Goal: Task Accomplishment & Management: Manage account settings

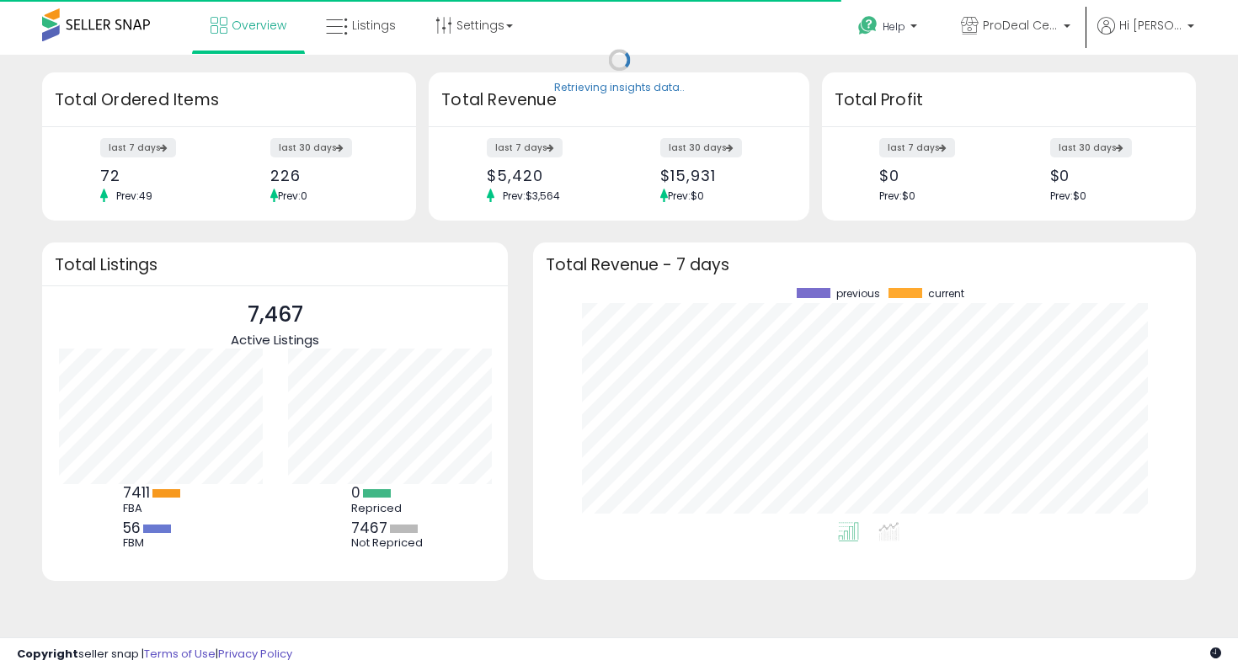
scroll to position [234, 629]
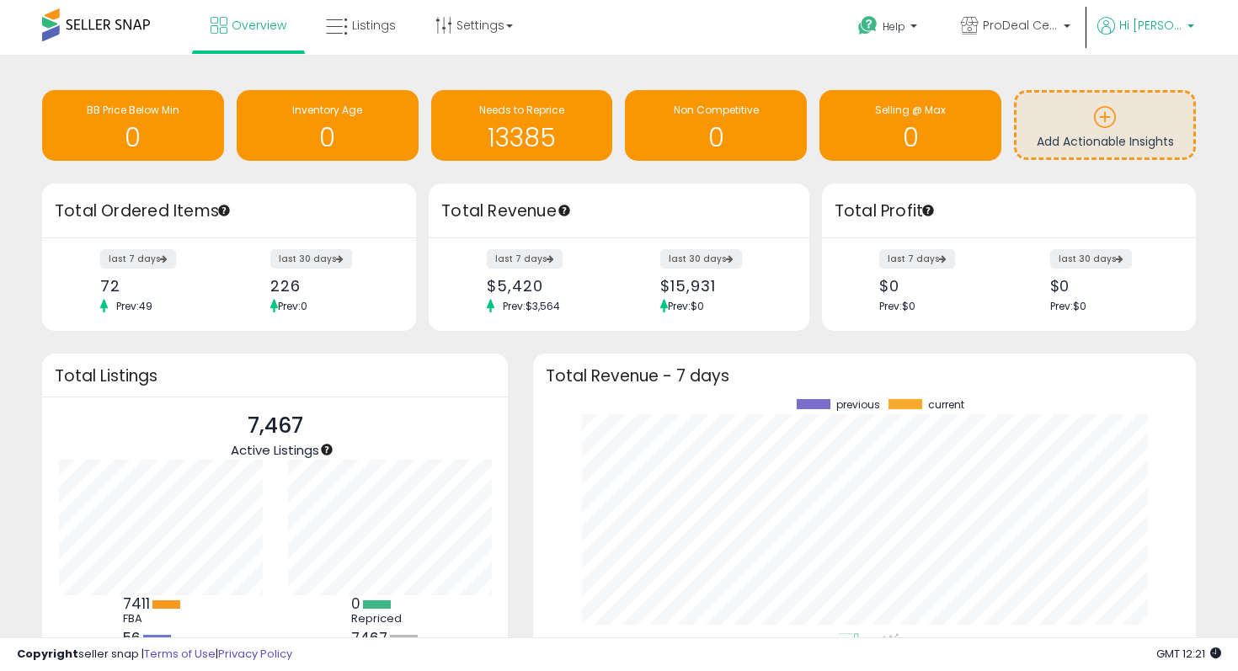
click at [1190, 27] on b at bounding box center [1190, 30] width 7 height 12
click at [1170, 92] on link "Account" at bounding box center [1155, 90] width 45 height 16
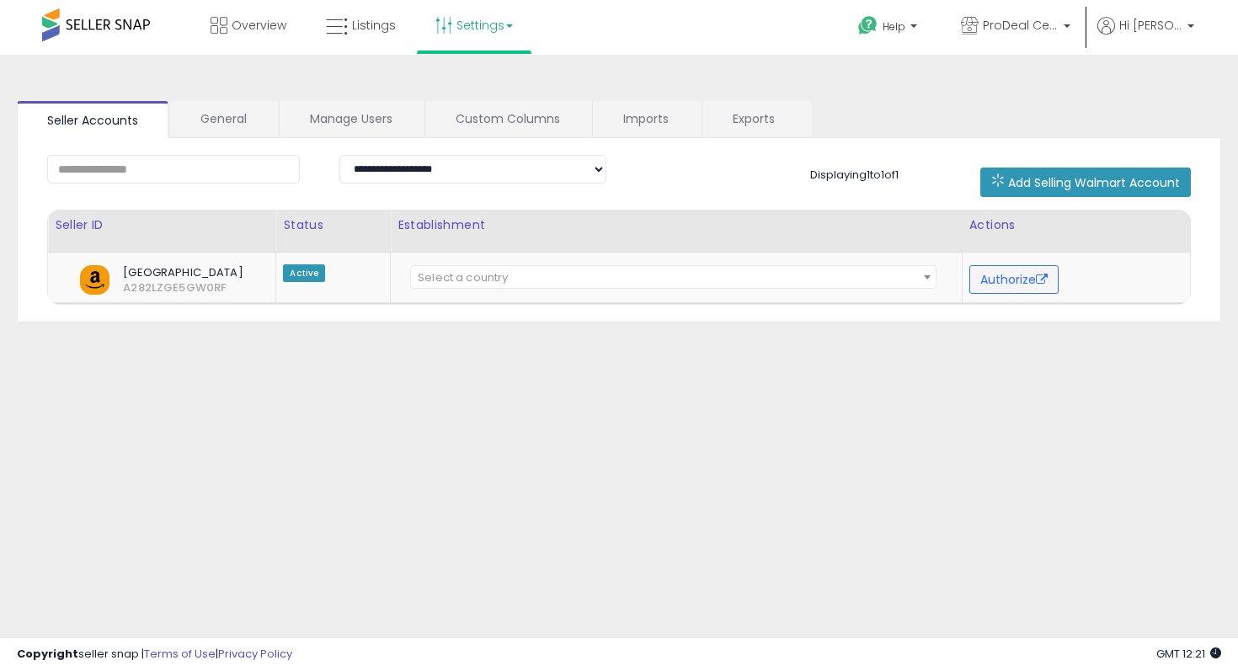
click at [511, 28] on link "Settings" at bounding box center [474, 25] width 103 height 51
click at [627, 53] on div "Overview Listings Settings" at bounding box center [395, 36] width 817 height 72
click at [1070, 31] on b at bounding box center [1066, 30] width 7 height 12
click at [1105, 99] on div "**********" at bounding box center [618, 421] width 1221 height 699
click at [107, 27] on span at bounding box center [96, 24] width 108 height 33
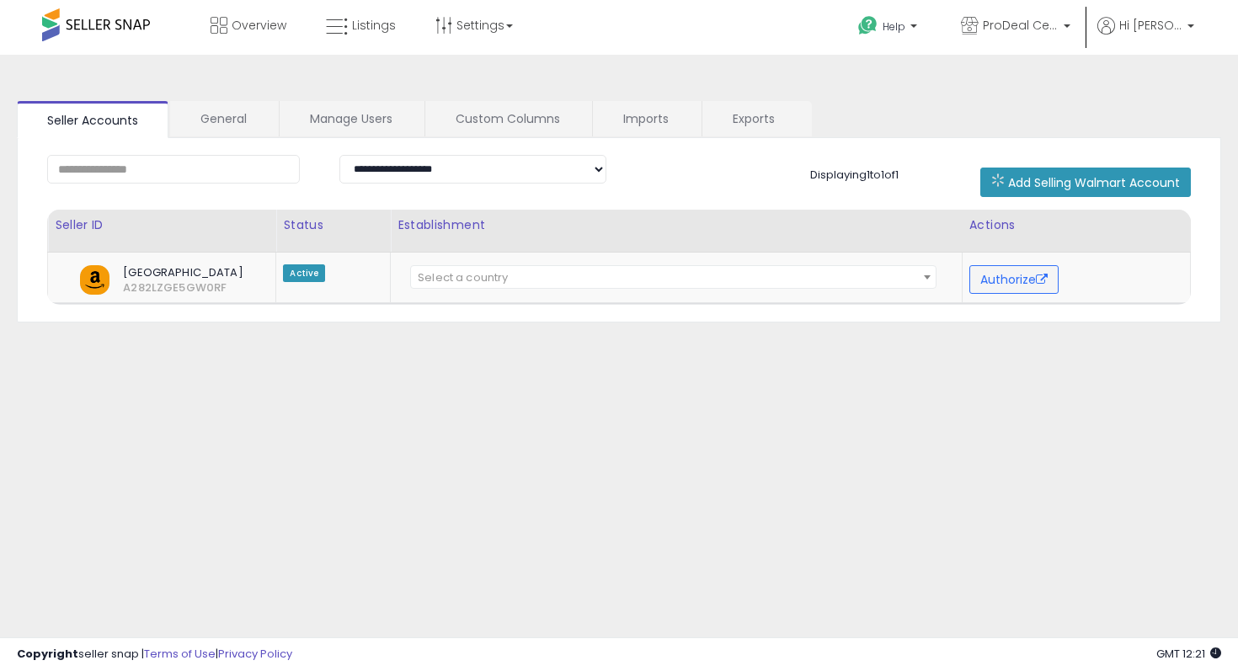
click at [98, 23] on span at bounding box center [96, 24] width 108 height 33
click at [99, 32] on span at bounding box center [96, 24] width 108 height 33
click at [44, 26] on span at bounding box center [96, 24] width 108 height 33
click at [243, 116] on link "General" at bounding box center [223, 118] width 107 height 35
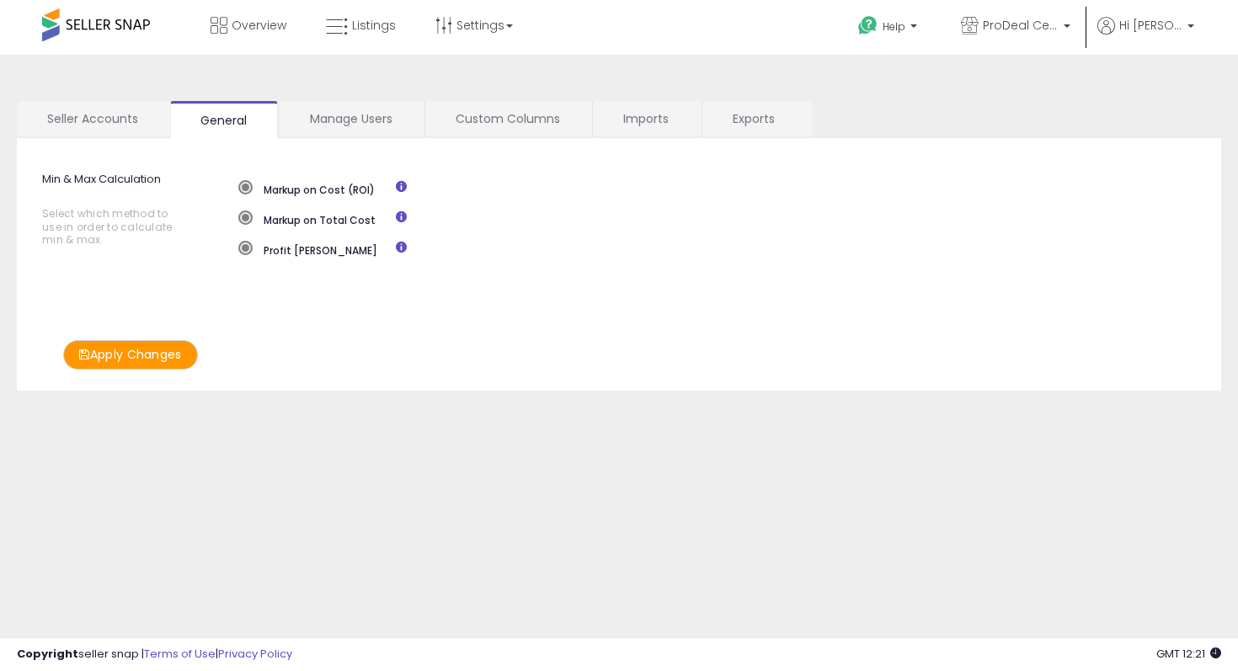
click at [104, 18] on span at bounding box center [96, 24] width 108 height 33
click at [79, 23] on span at bounding box center [96, 24] width 108 height 33
click at [246, 29] on span "Overview" at bounding box center [259, 25] width 55 height 17
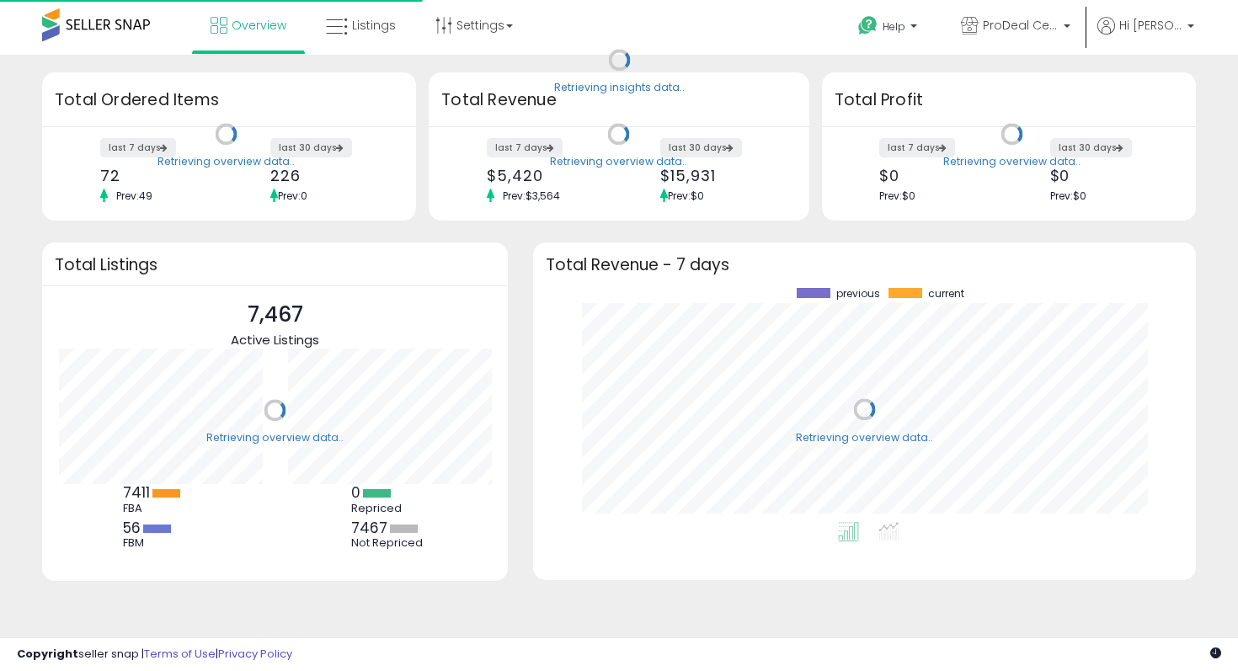
scroll to position [234, 629]
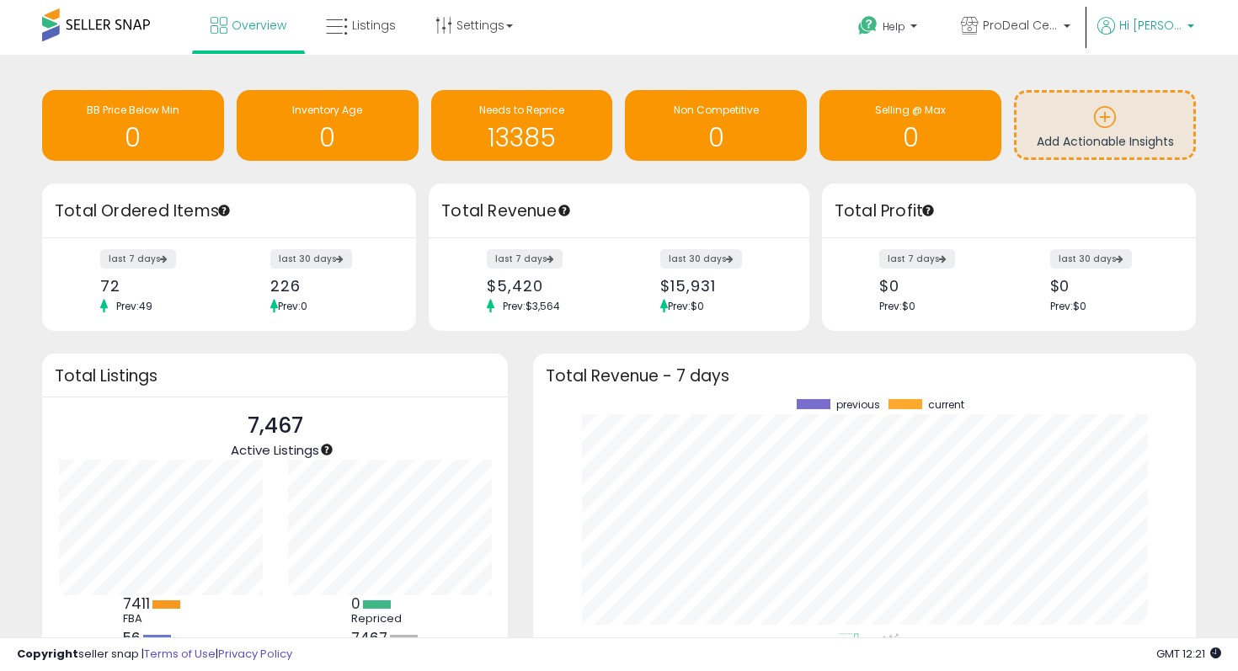
click at [1187, 29] on b at bounding box center [1190, 30] width 7 height 12
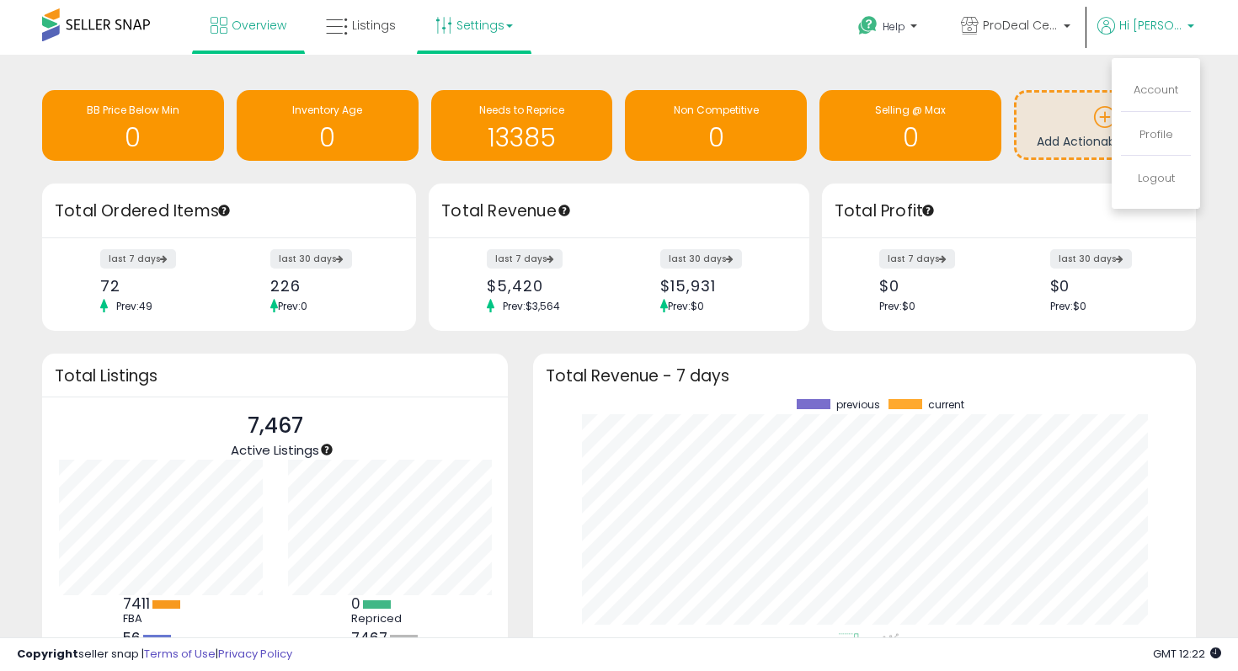
click at [494, 29] on link "Settings" at bounding box center [474, 25] width 103 height 51
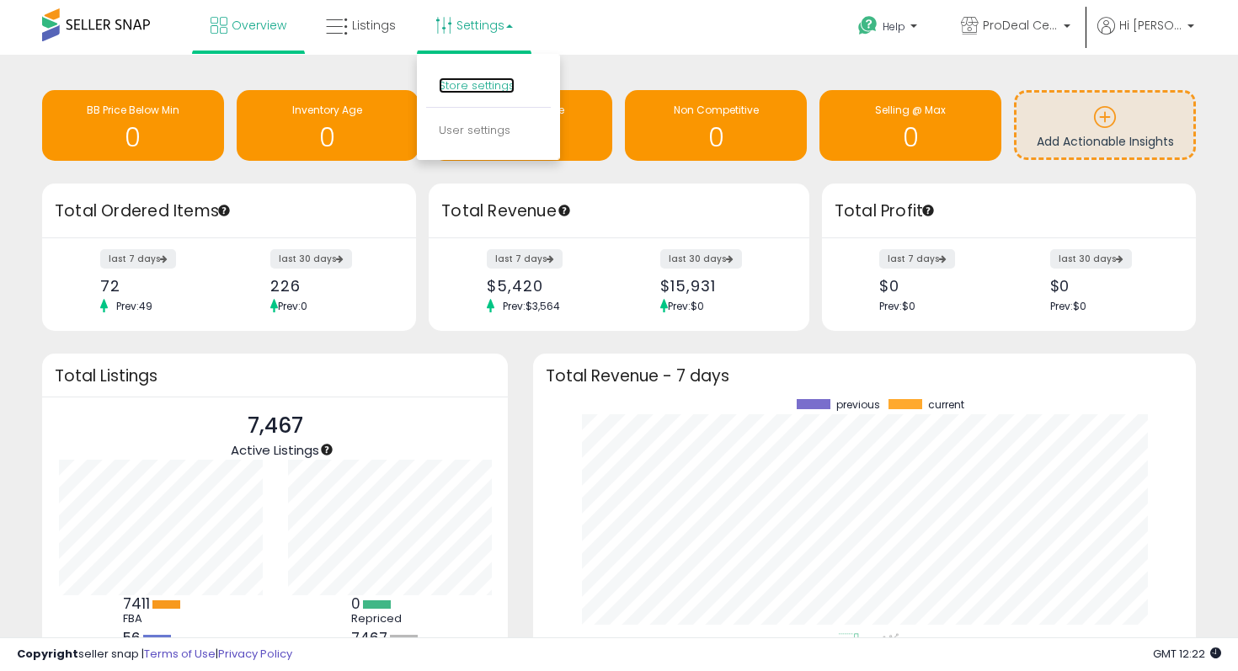
click at [483, 85] on link "Store settings" at bounding box center [477, 85] width 76 height 16
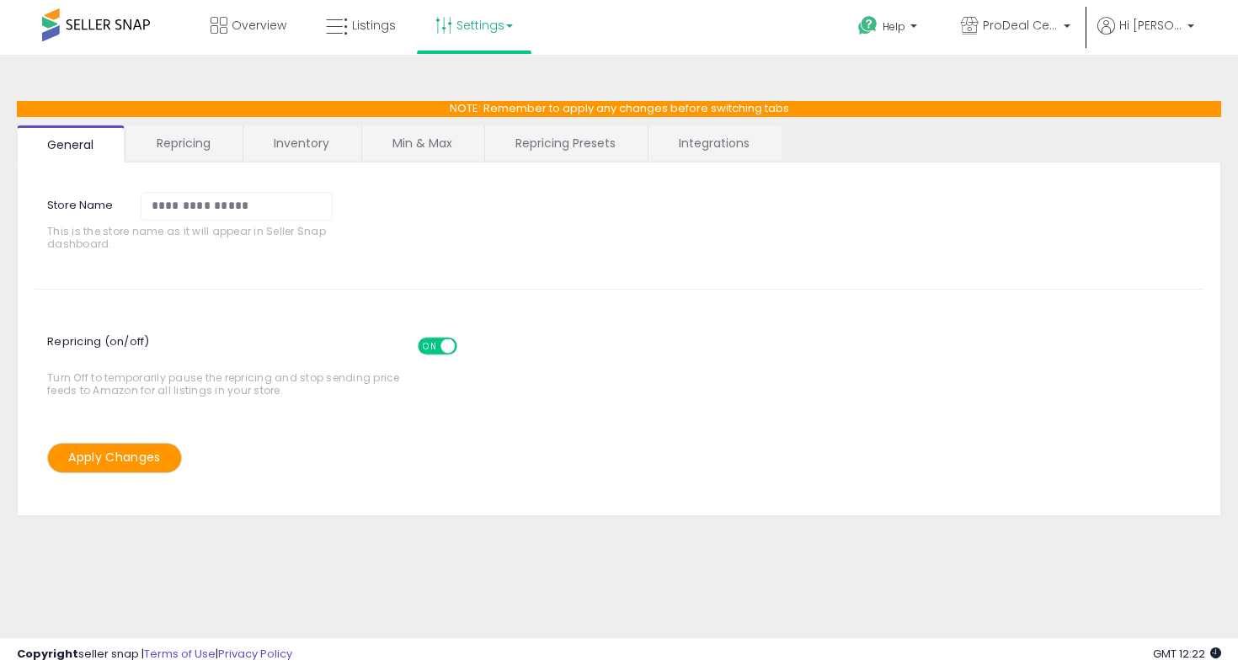
click at [733, 151] on link "Integrations" at bounding box center [713, 142] width 131 height 35
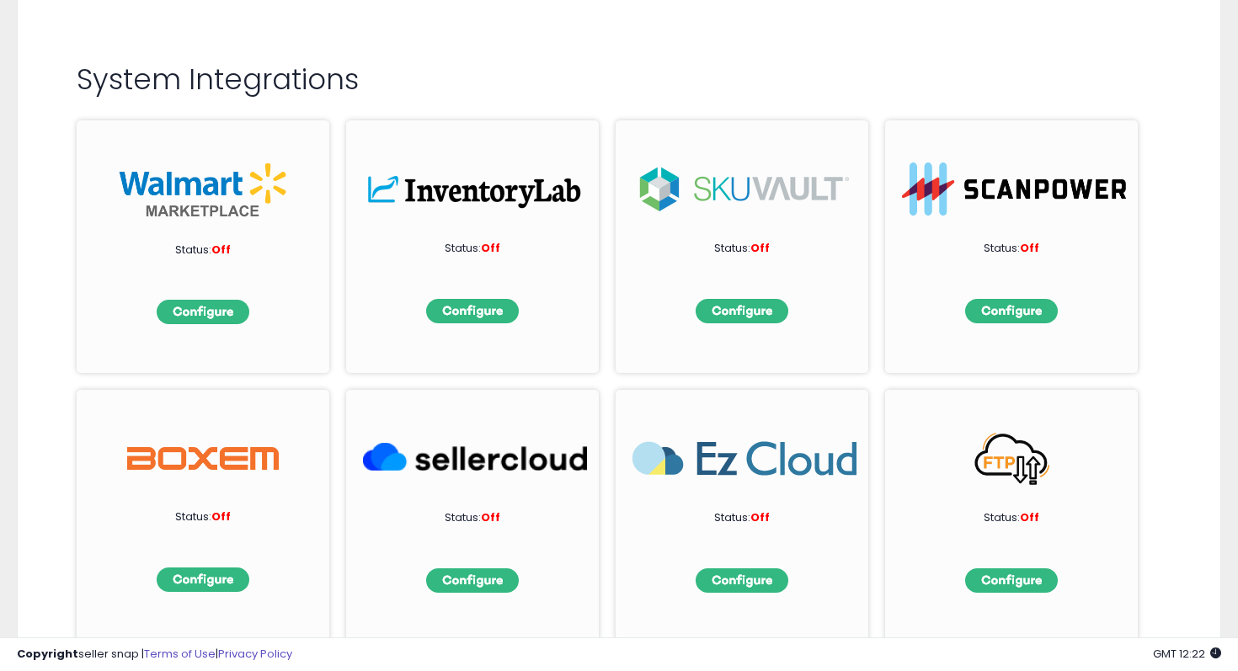
scroll to position [155, 0]
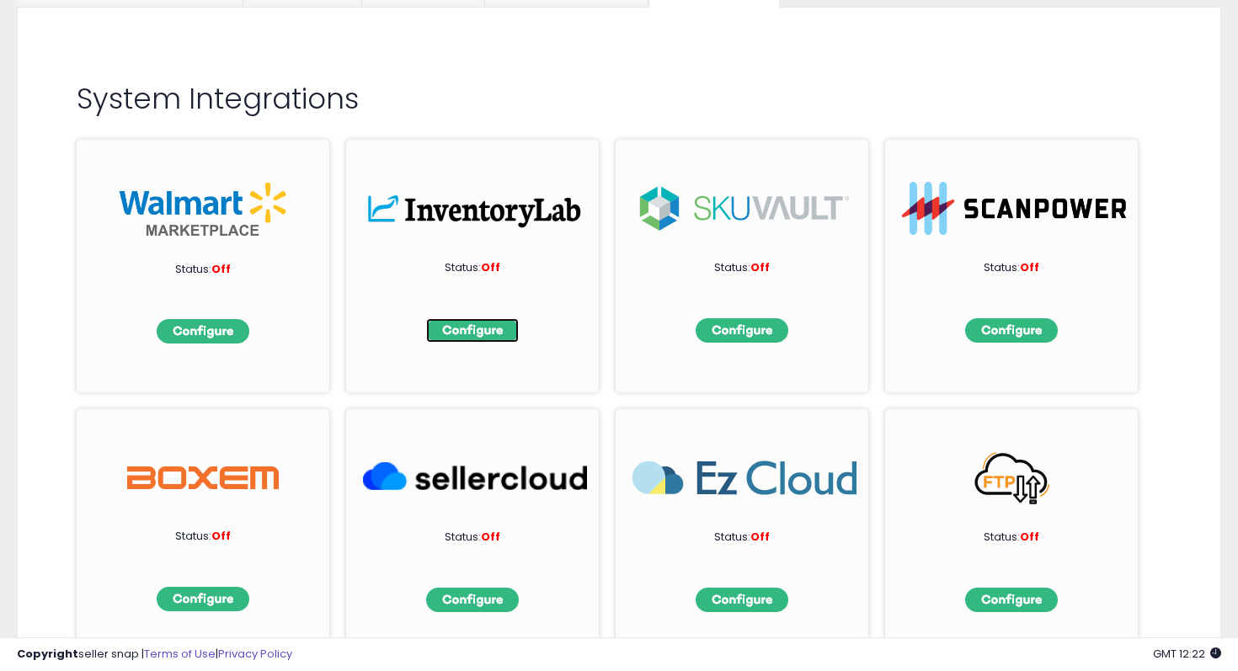
click at [462, 331] on img at bounding box center [472, 330] width 93 height 24
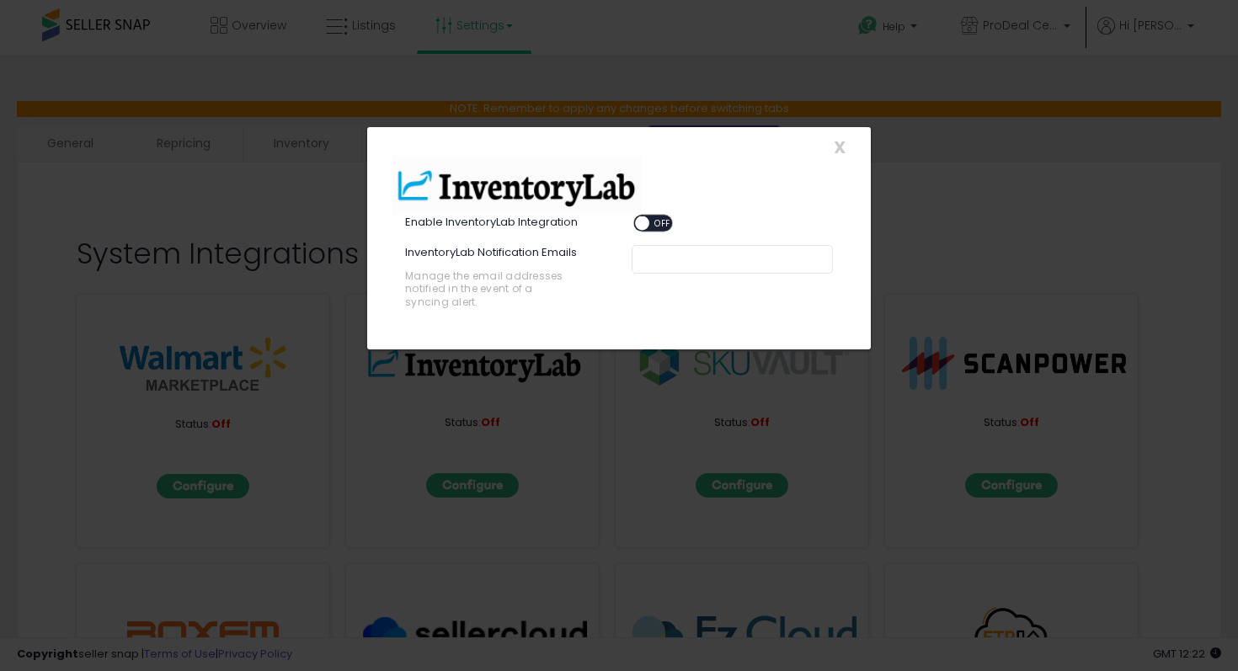
click at [649, 223] on span "OFF" at bounding box center [662, 223] width 27 height 14
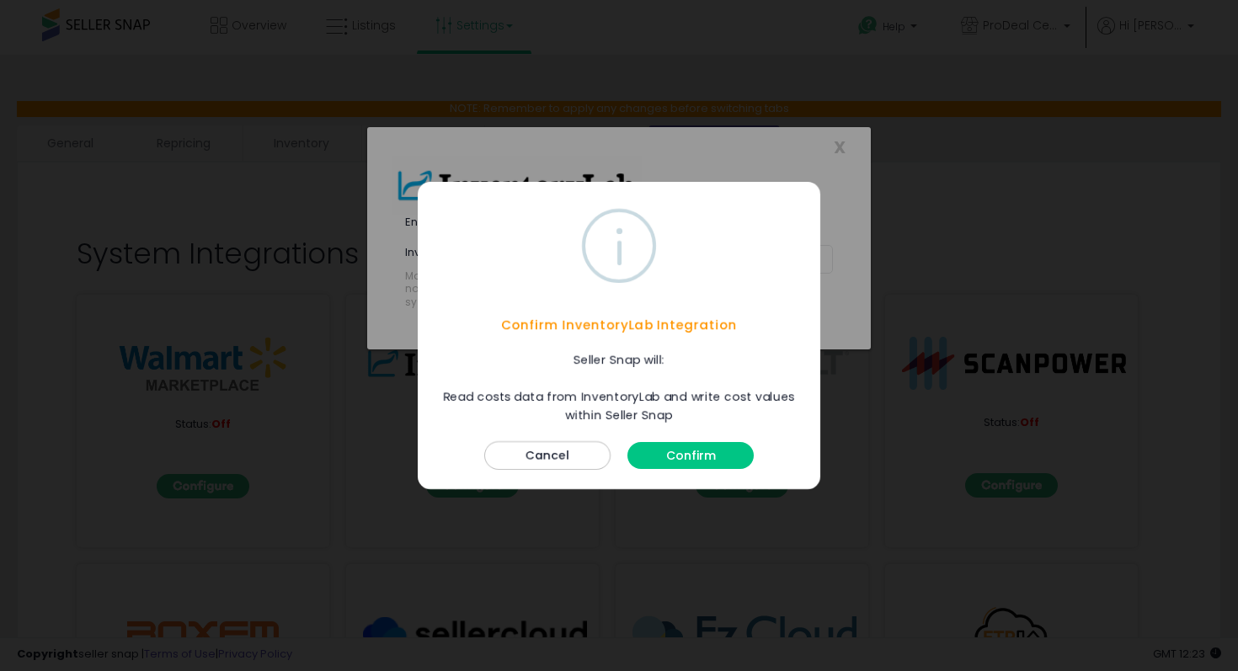
click at [685, 456] on button "Confirm" at bounding box center [690, 455] width 126 height 27
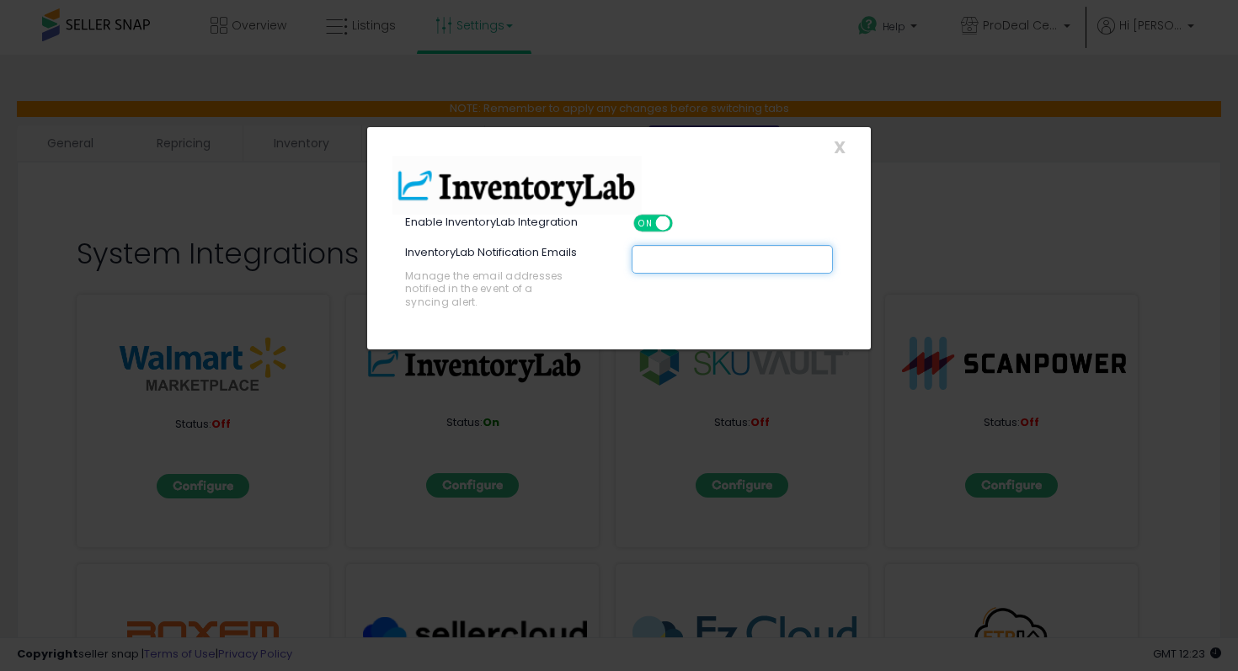
click at [700, 261] on input "text" at bounding box center [768, 259] width 253 height 17
type input "**********"
click at [758, 317] on div "**********" at bounding box center [619, 287] width 478 height 85
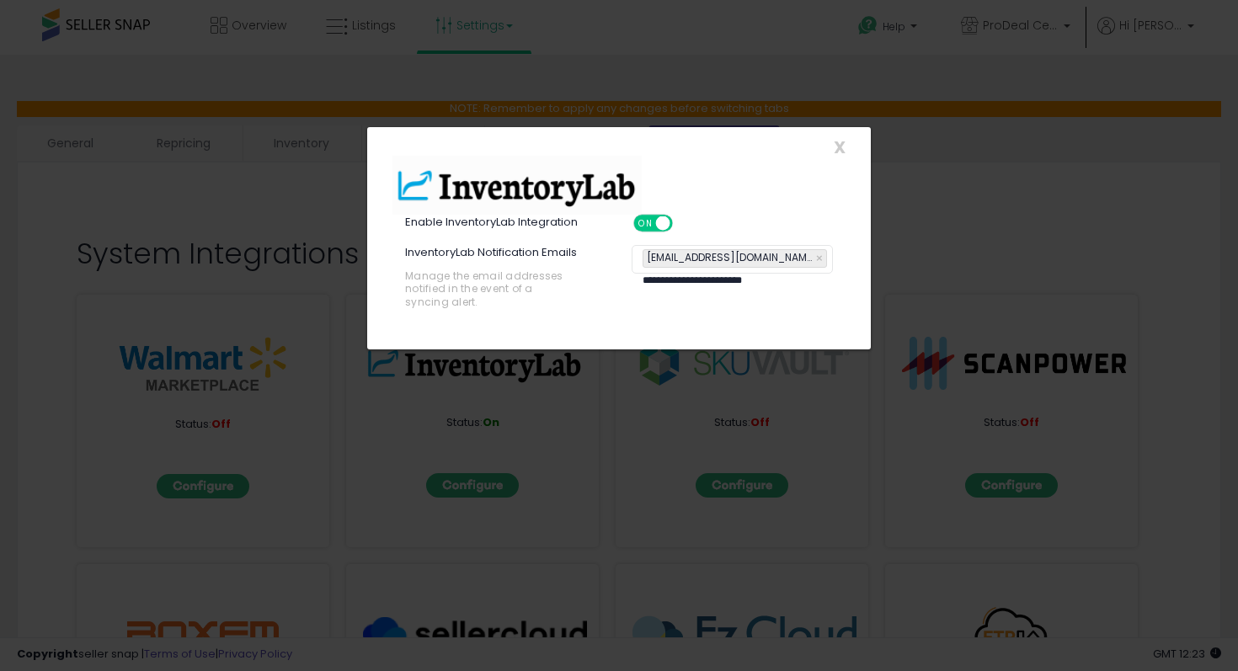
click at [773, 192] on div at bounding box center [619, 185] width 478 height 59
click at [806, 253] on div "**********" at bounding box center [731, 259] width 201 height 29
type input "**********"
click at [816, 278] on link "×" at bounding box center [821, 280] width 10 height 17
type input "**********"
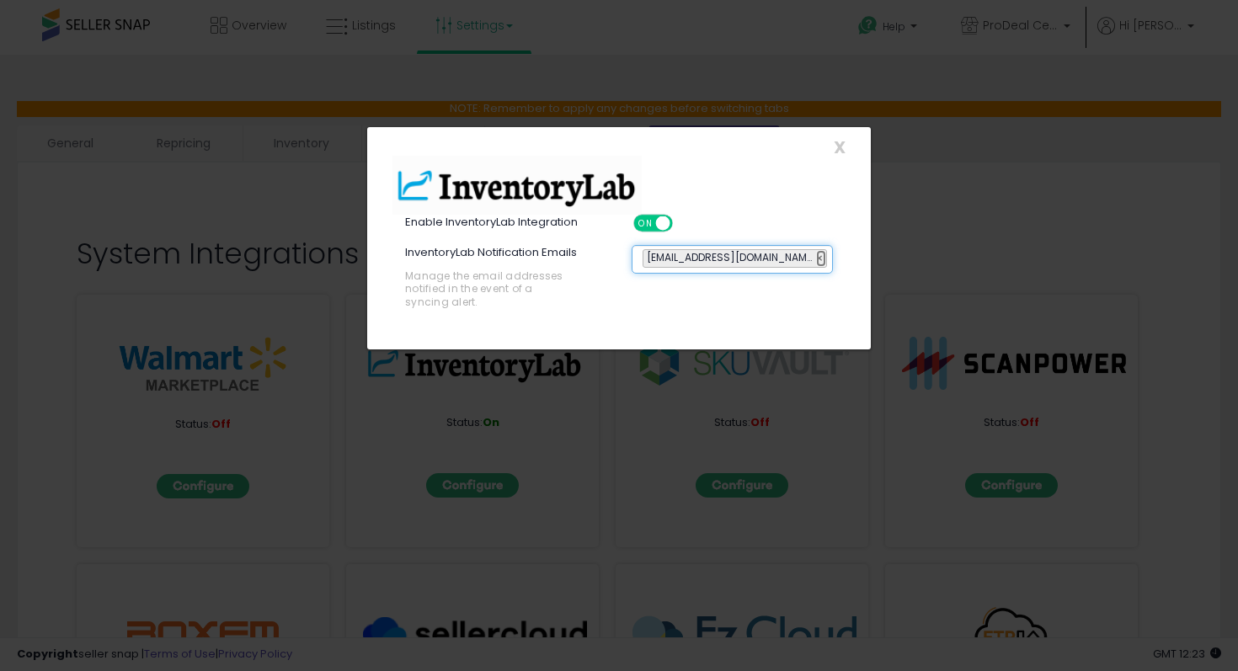
click at [816, 259] on link "×" at bounding box center [821, 258] width 10 height 17
click at [658, 261] on input "text" at bounding box center [768, 259] width 253 height 17
type input "**********"
type input "*"
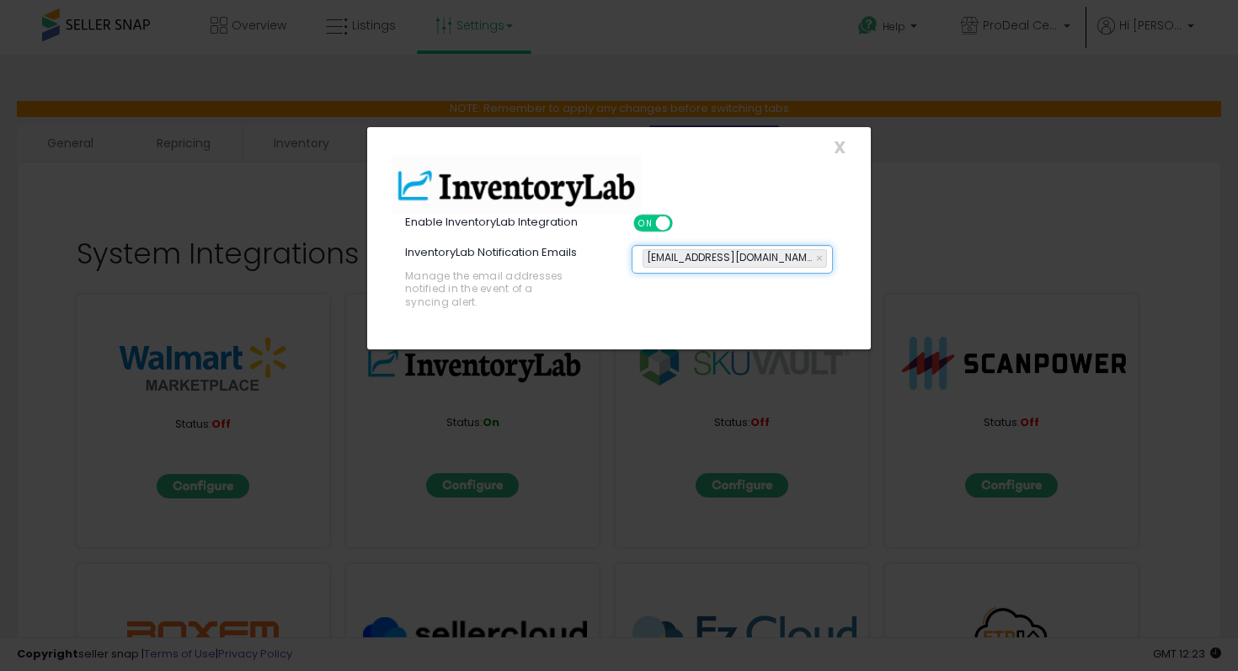
type input "**********"
click at [841, 148] on span "X" at bounding box center [840, 148] width 12 height 24
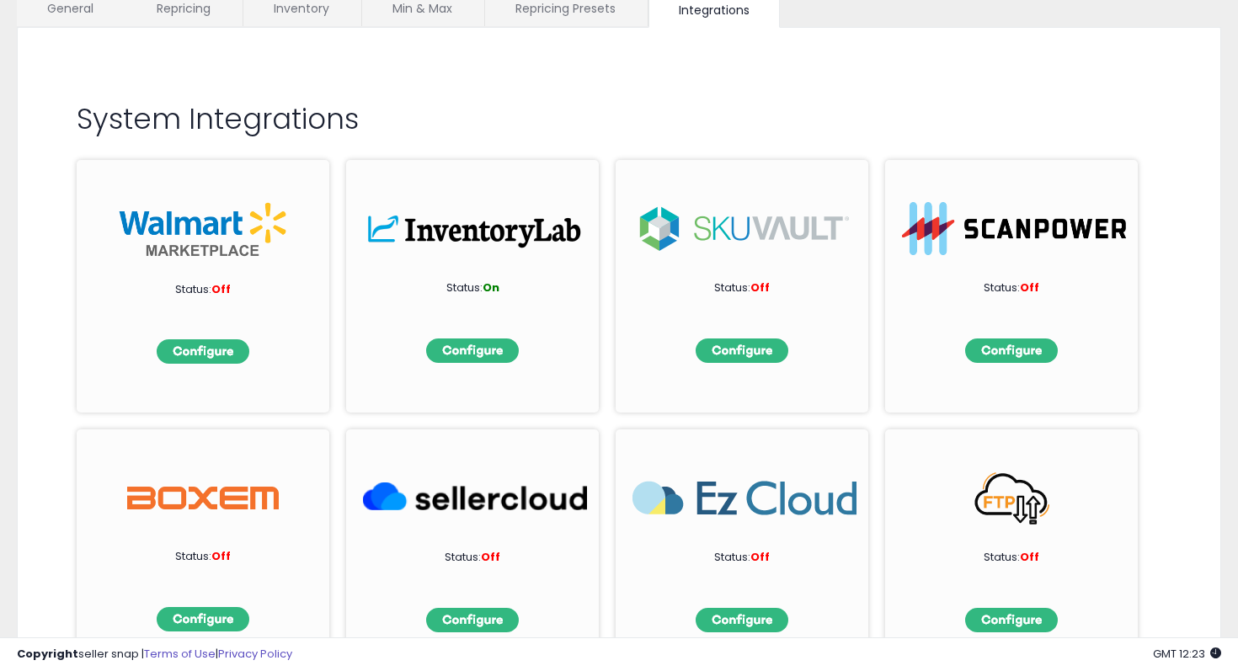
scroll to position [137, 0]
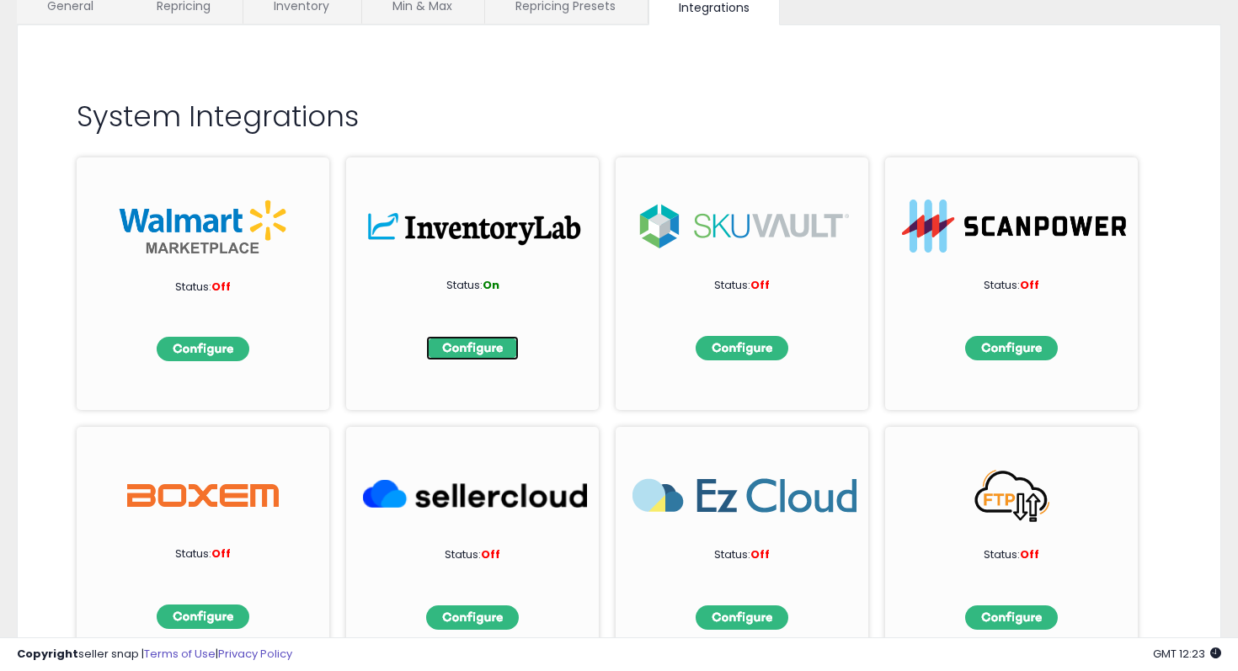
click at [484, 355] on img at bounding box center [472, 348] width 93 height 24
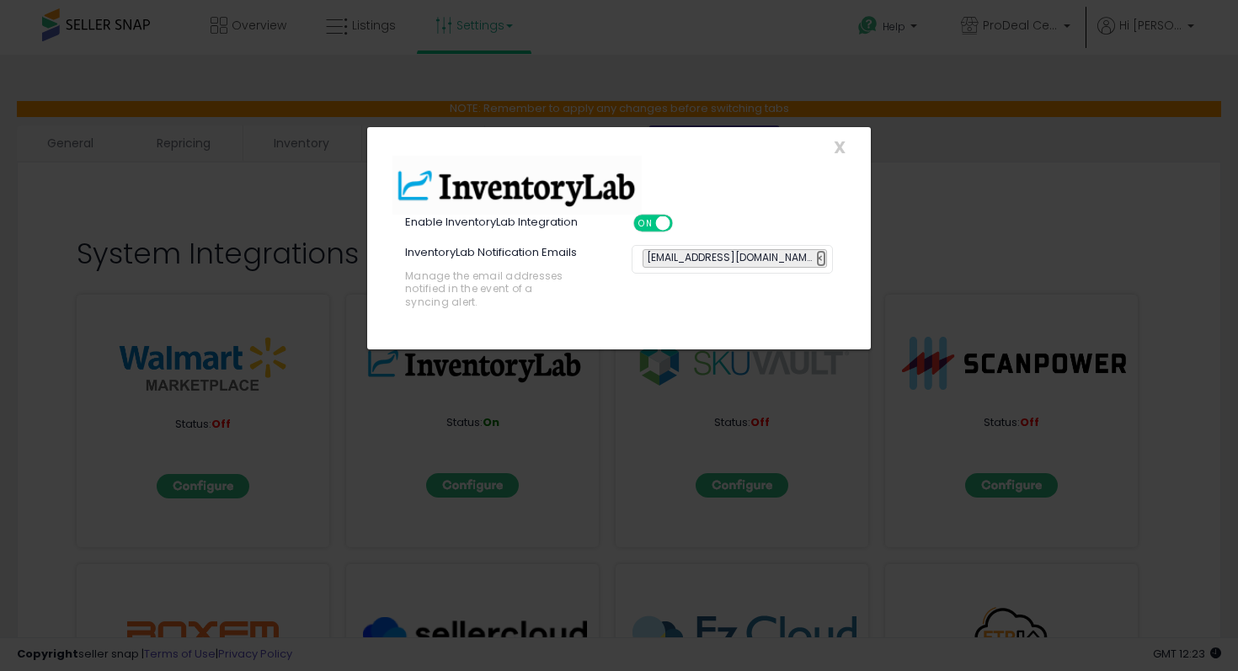
click at [816, 258] on link "×" at bounding box center [821, 258] width 10 height 17
type input "**********"
click at [816, 184] on div at bounding box center [619, 185] width 478 height 59
click at [806, 259] on div "**********" at bounding box center [731, 259] width 201 height 29
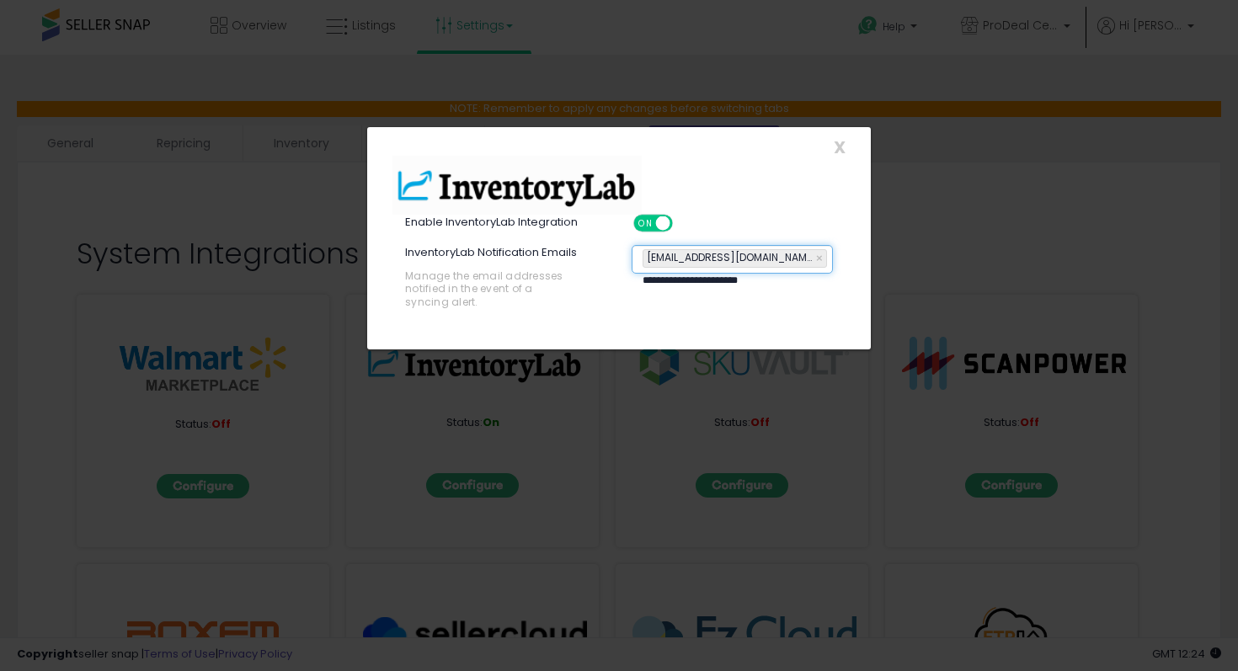
type input "**********"
click at [845, 142] on div "X Close" at bounding box center [619, 147] width 478 height 18
click at [844, 143] on span "X" at bounding box center [840, 148] width 12 height 24
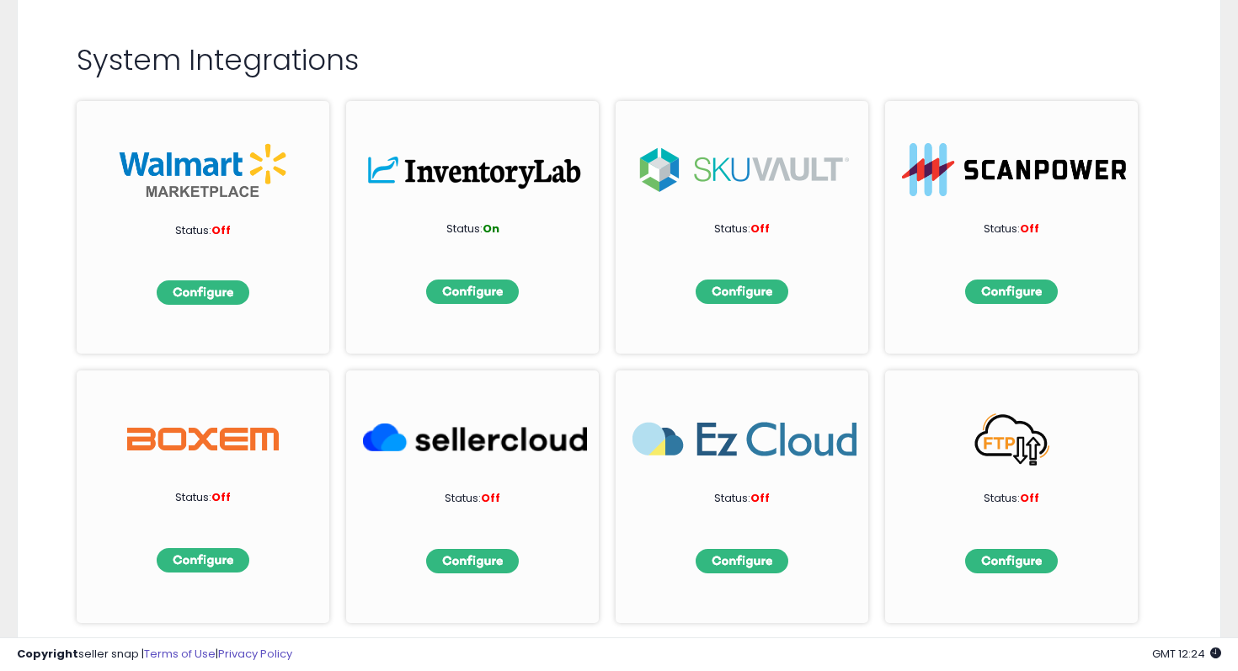
scroll to position [248, 0]
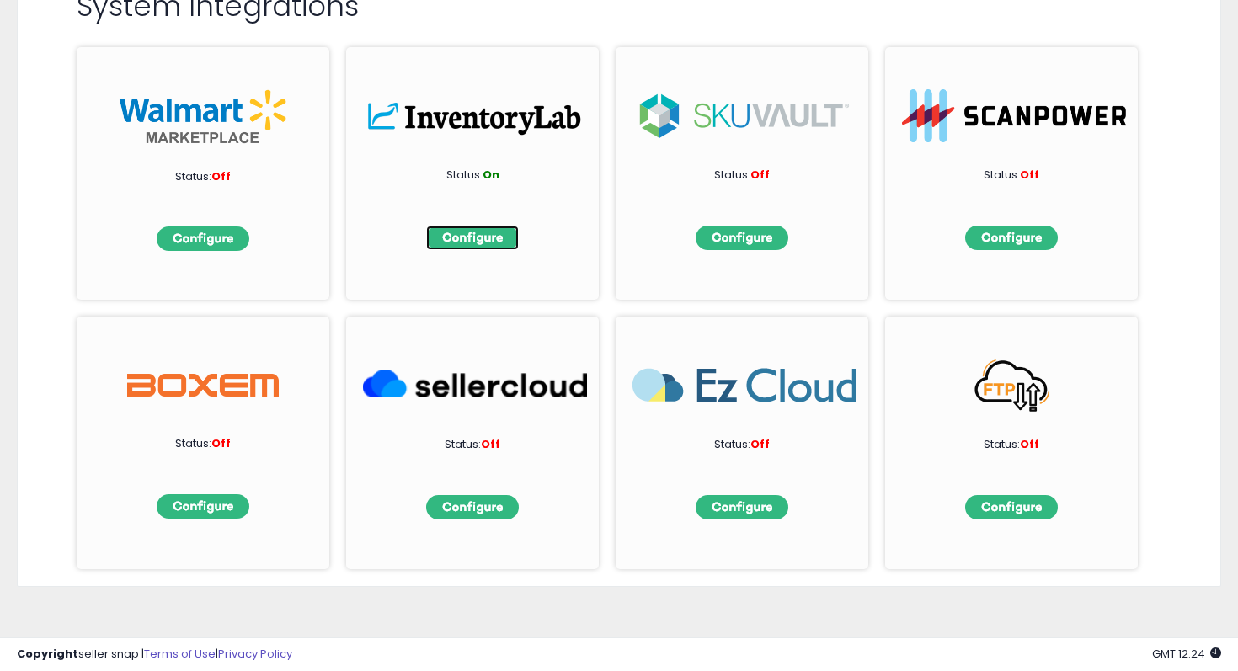
click at [470, 247] on img at bounding box center [472, 238] width 93 height 24
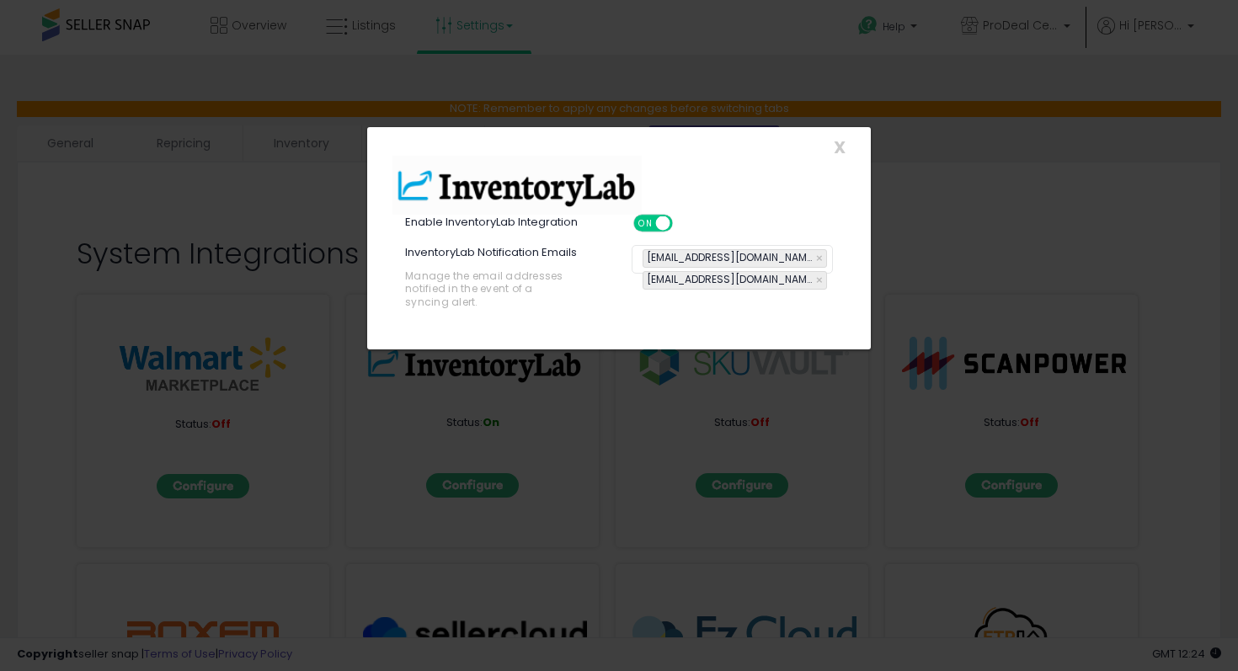
click at [845, 151] on div "X Close" at bounding box center [619, 147] width 478 height 18
click at [839, 150] on span "X" at bounding box center [840, 148] width 12 height 24
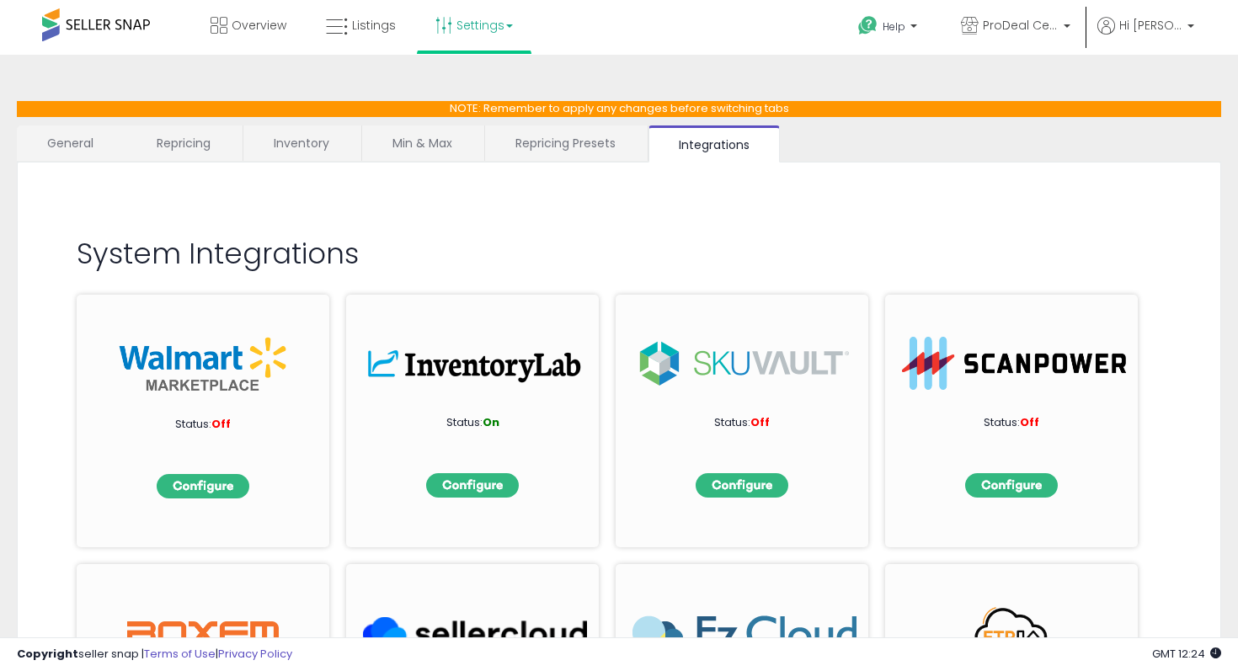
click at [78, 147] on link "General" at bounding box center [71, 142] width 108 height 35
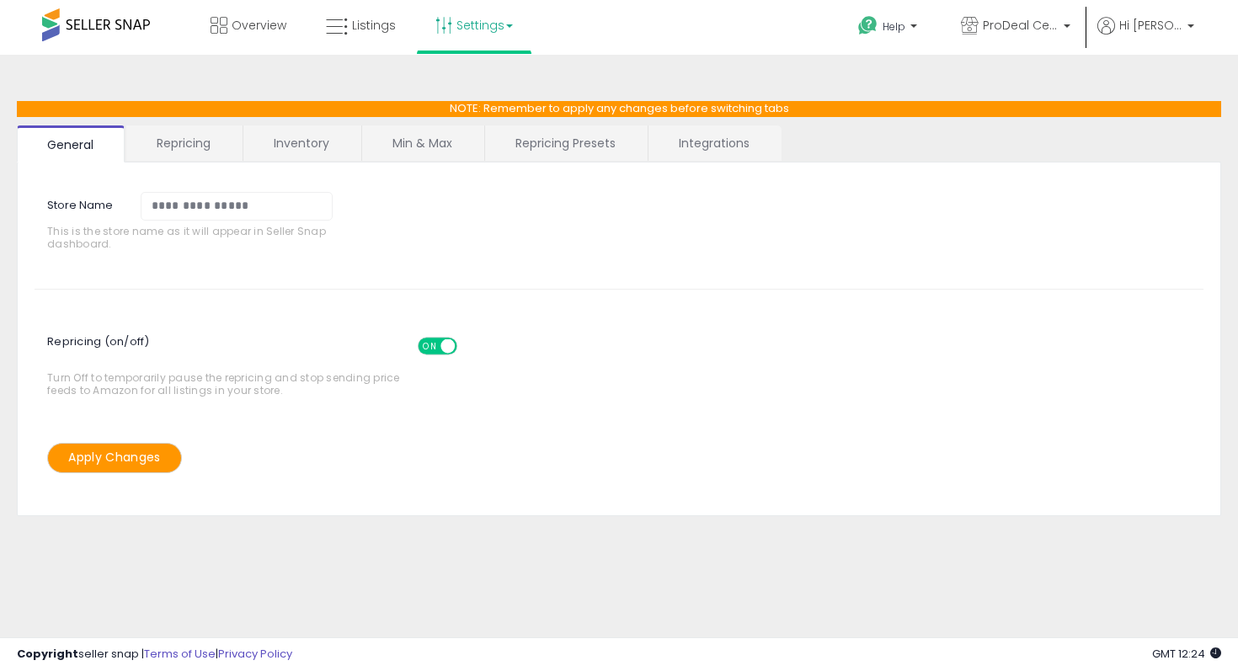
click at [200, 139] on link "Repricing" at bounding box center [183, 142] width 115 height 35
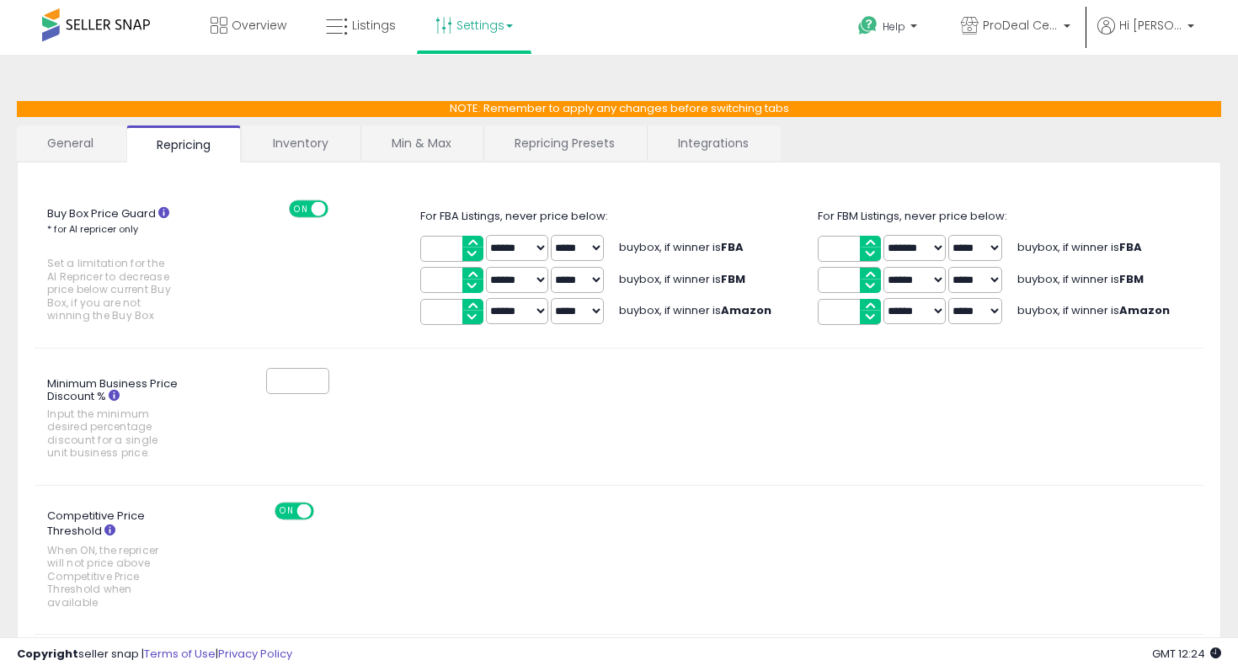
click at [320, 152] on link "Inventory" at bounding box center [300, 142] width 116 height 35
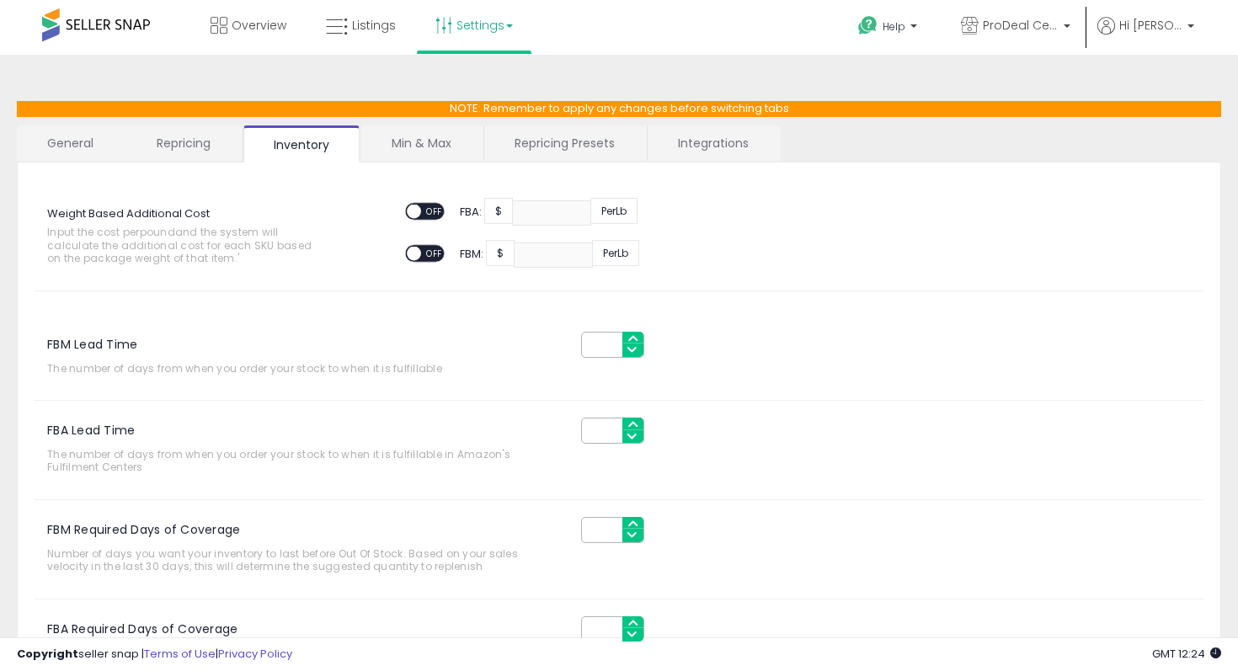
click at [418, 151] on link "Min & Max" at bounding box center [421, 142] width 120 height 35
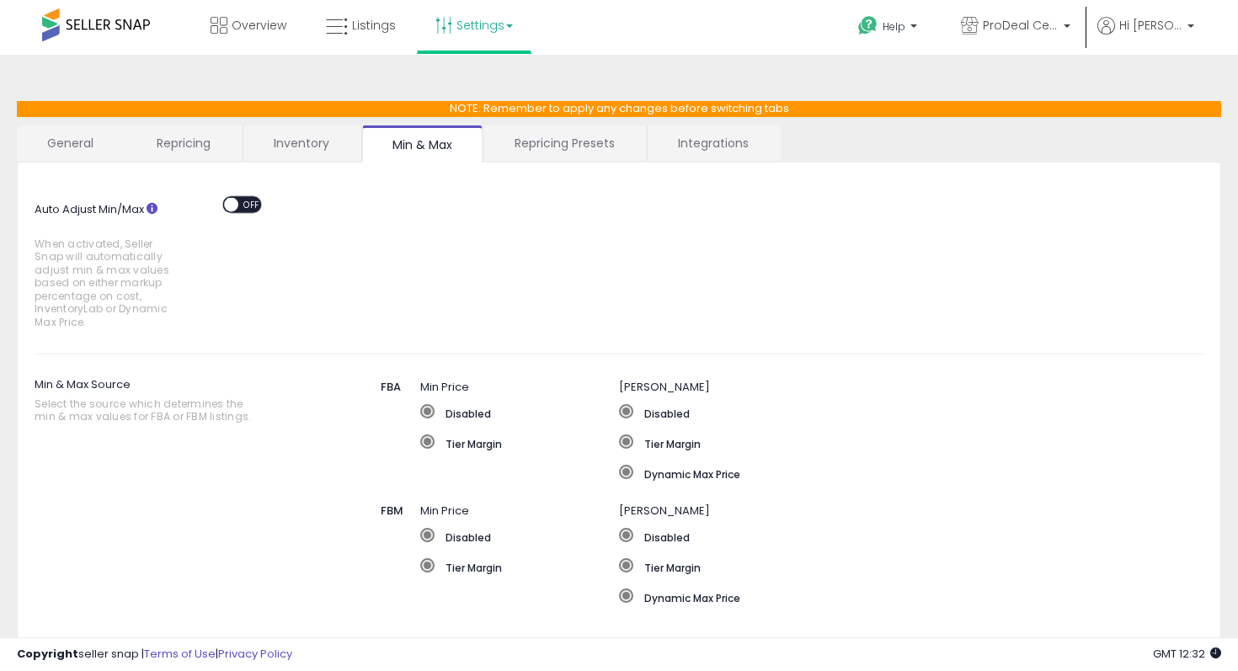
click at [503, 34] on link "Settings" at bounding box center [474, 25] width 103 height 51
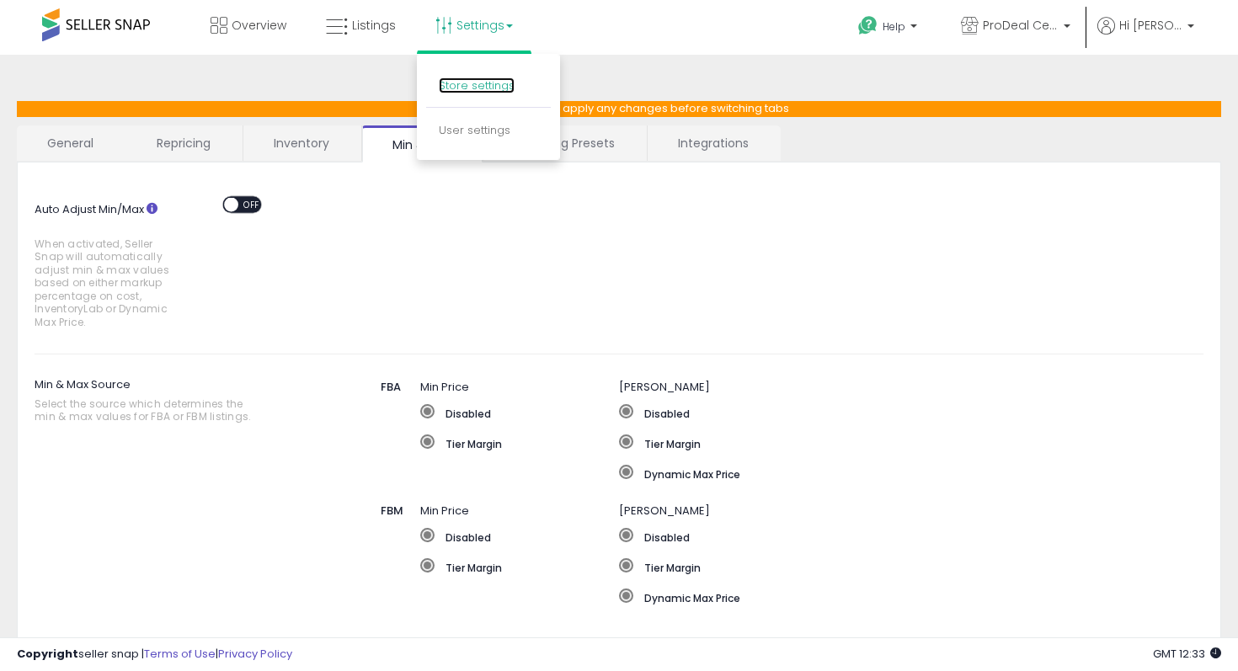
click at [486, 93] on link "Store settings" at bounding box center [477, 85] width 76 height 16
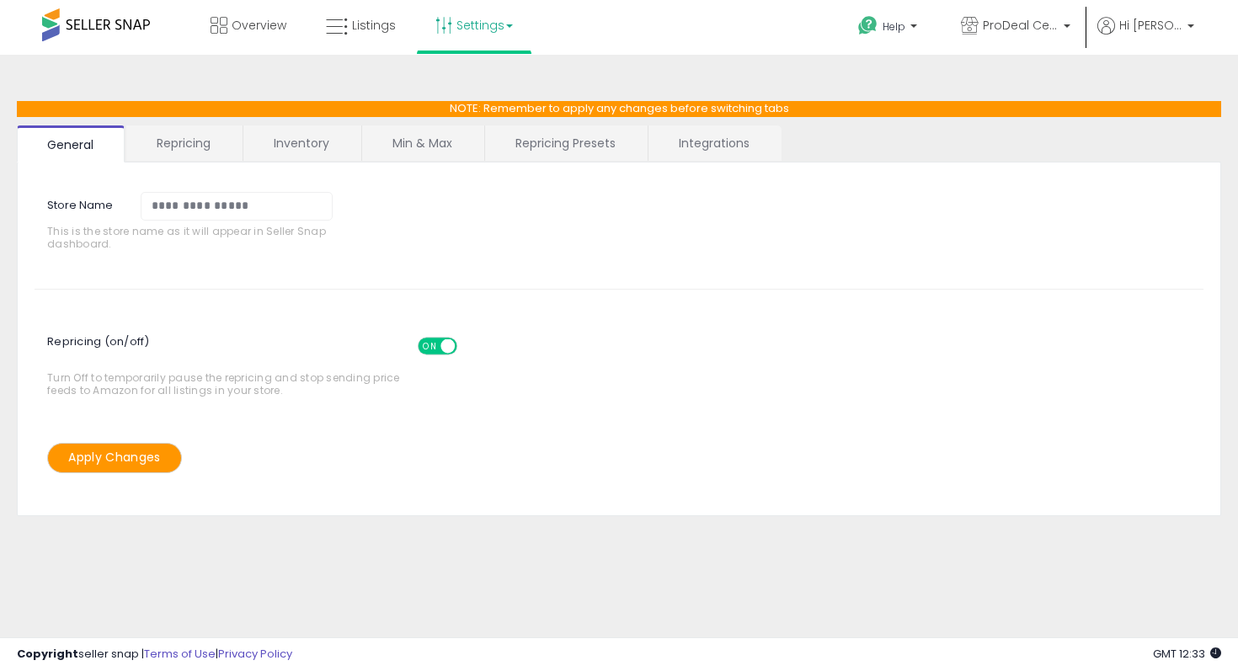
click at [425, 149] on link "Min & Max" at bounding box center [422, 142] width 120 height 35
